Goal: Task Accomplishment & Management: Use online tool/utility

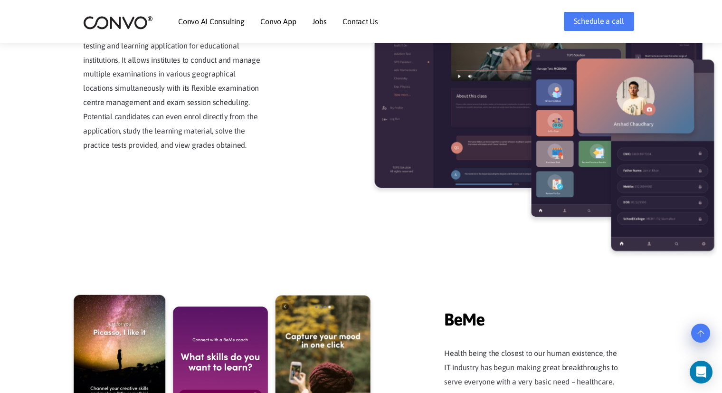
scroll to position [2044, 0]
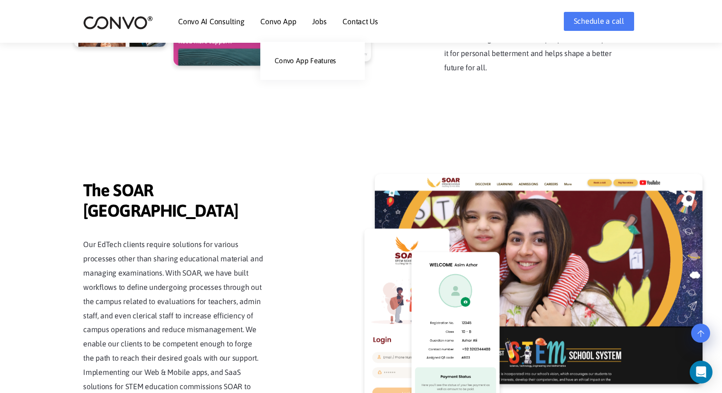
click at [268, 18] on link "Convo App" at bounding box center [278, 22] width 36 height 8
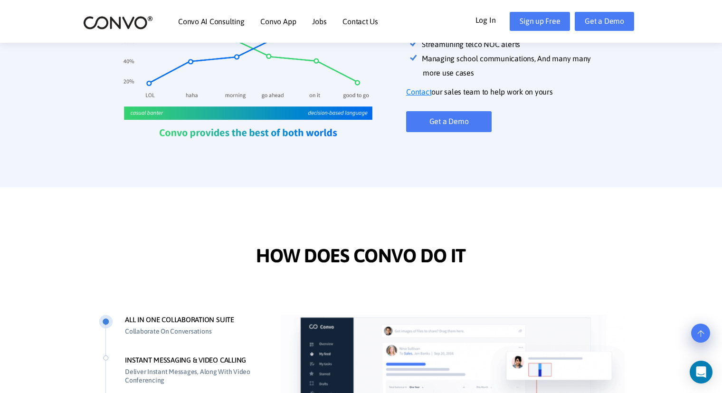
scroll to position [428, 0]
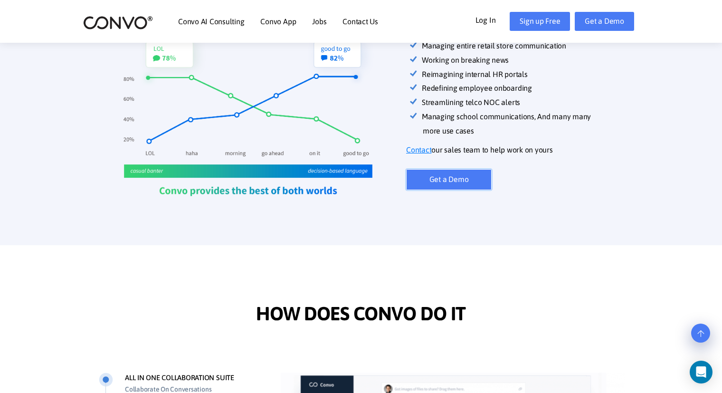
click at [436, 174] on link "Get a Demo" at bounding box center [449, 179] width 86 height 21
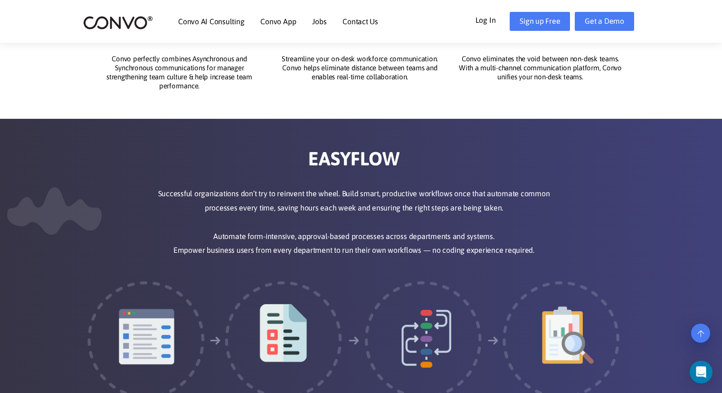
scroll to position [1283, 0]
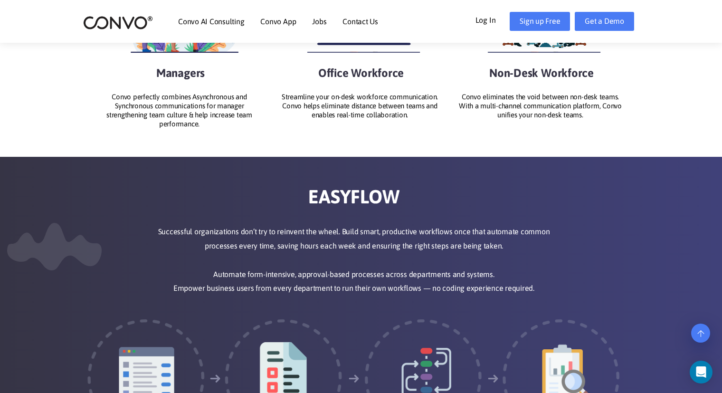
scroll to position [1270, 0]
